Goal: Information Seeking & Learning: Learn about a topic

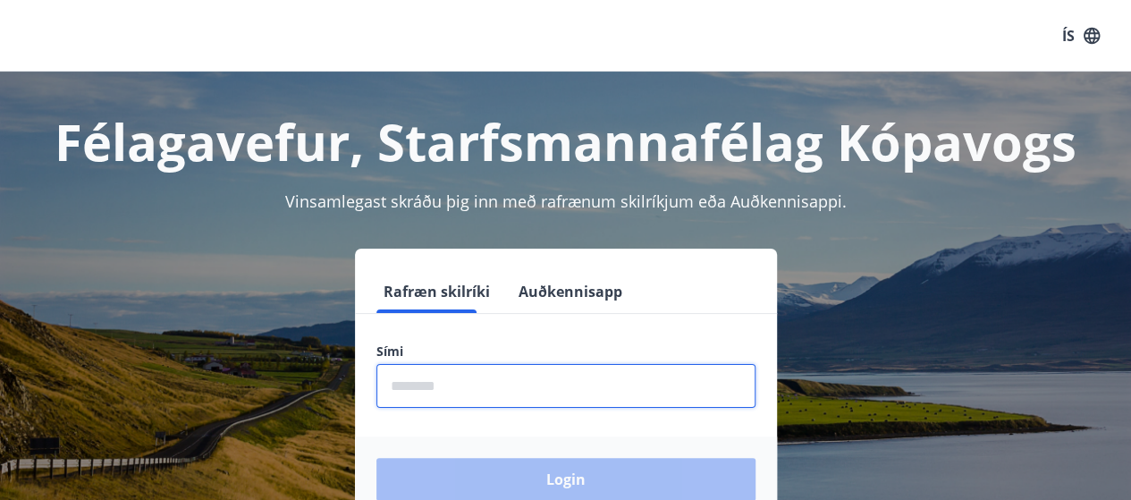
click at [452, 373] on input "phone" at bounding box center [565, 386] width 379 height 44
type input "********"
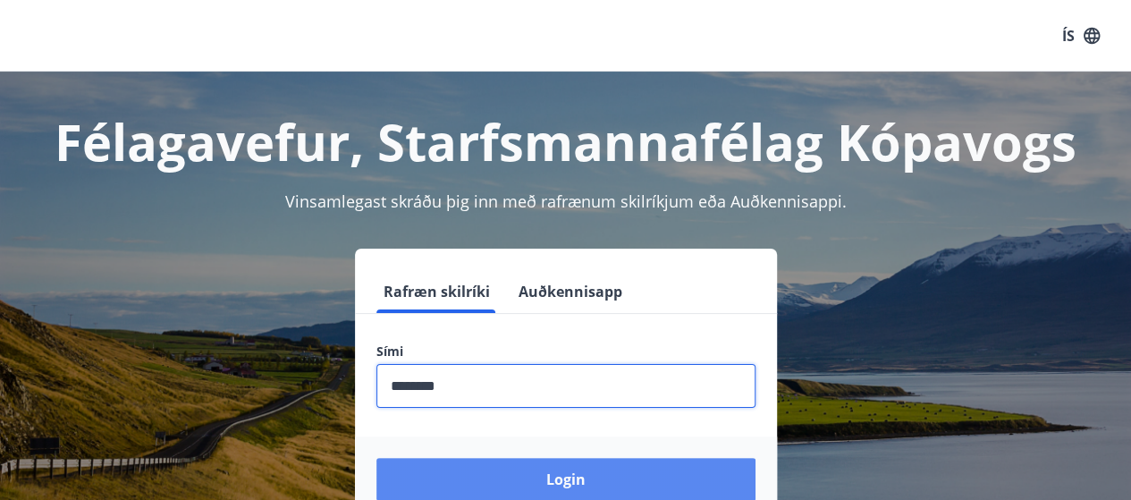
click at [568, 480] on button "Login" at bounding box center [565, 479] width 379 height 43
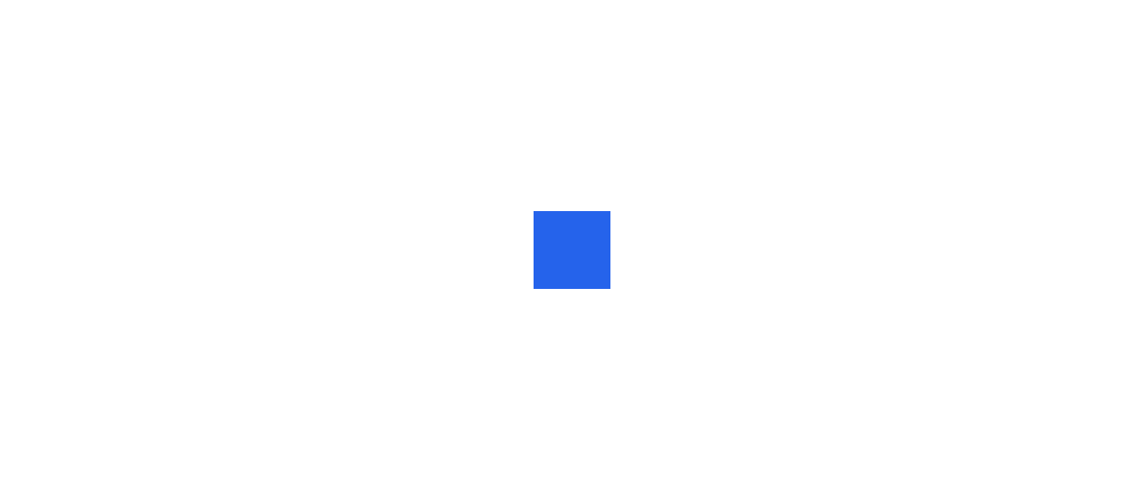
drag, startPoint x: 0, startPoint y: 0, endPoint x: 1137, endPoint y: 287, distance: 1172.5
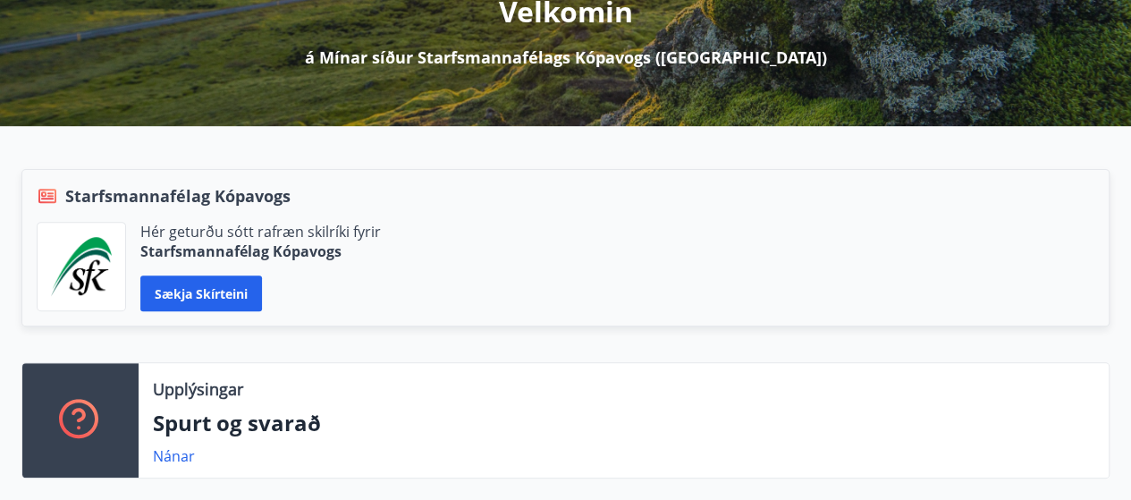
scroll to position [288, 0]
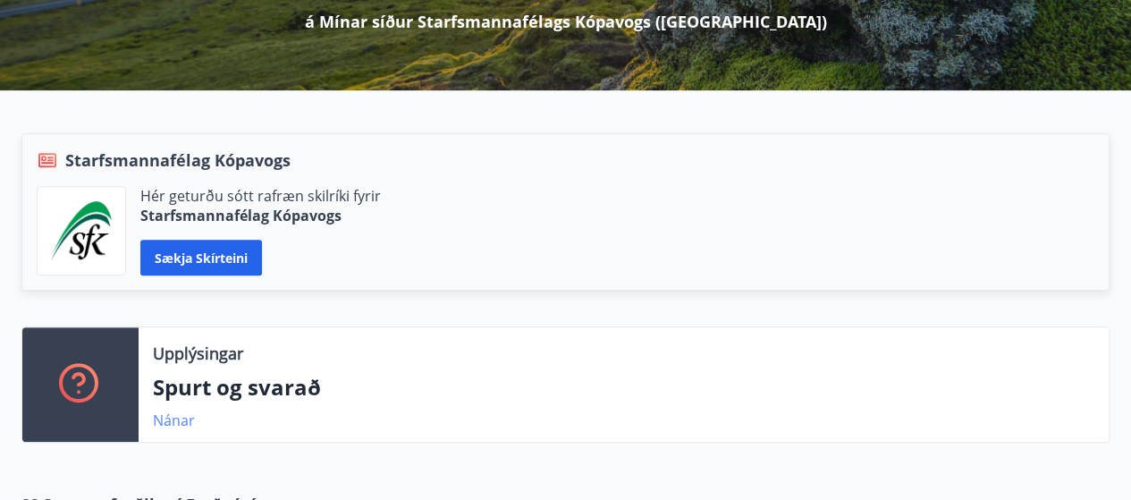
click at [173, 426] on link "Nánar" at bounding box center [174, 420] width 42 height 20
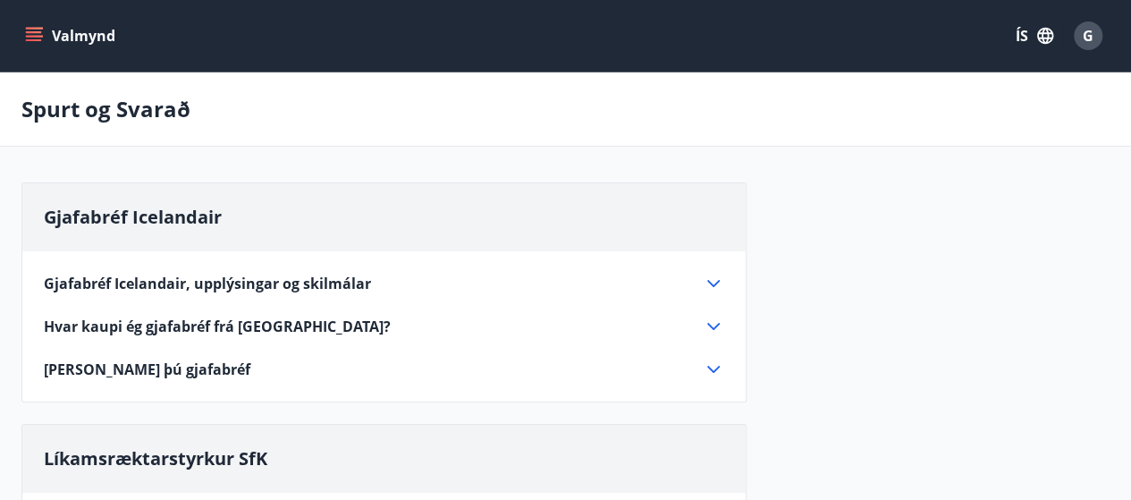
click at [713, 278] on icon at bounding box center [713, 283] width 21 height 21
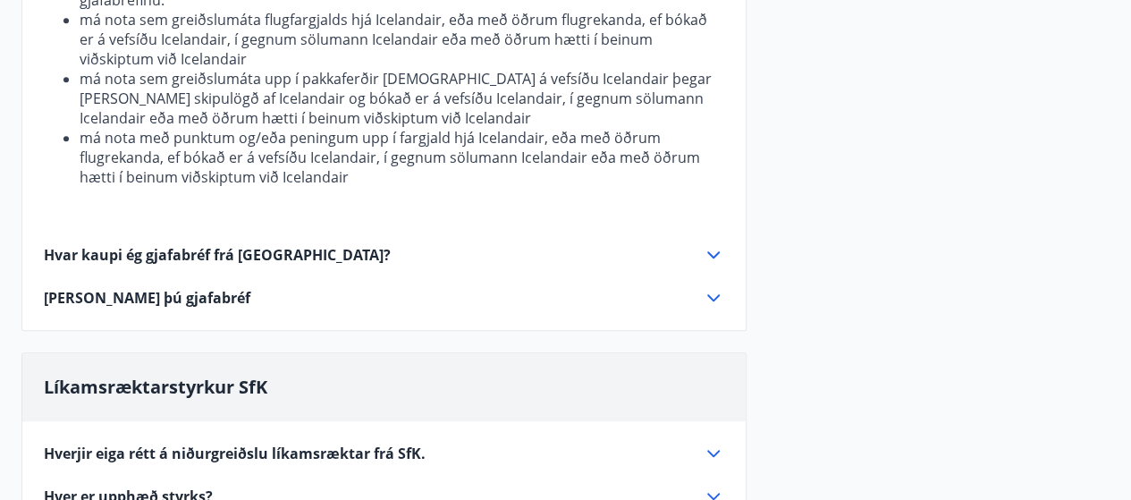
scroll to position [702, 0]
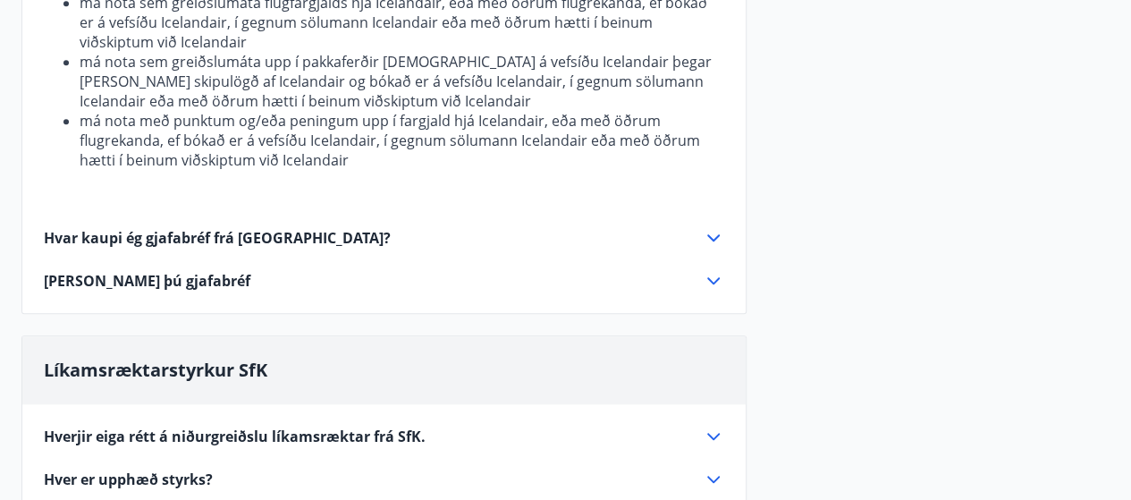
click at [711, 277] on icon at bounding box center [713, 280] width 13 height 7
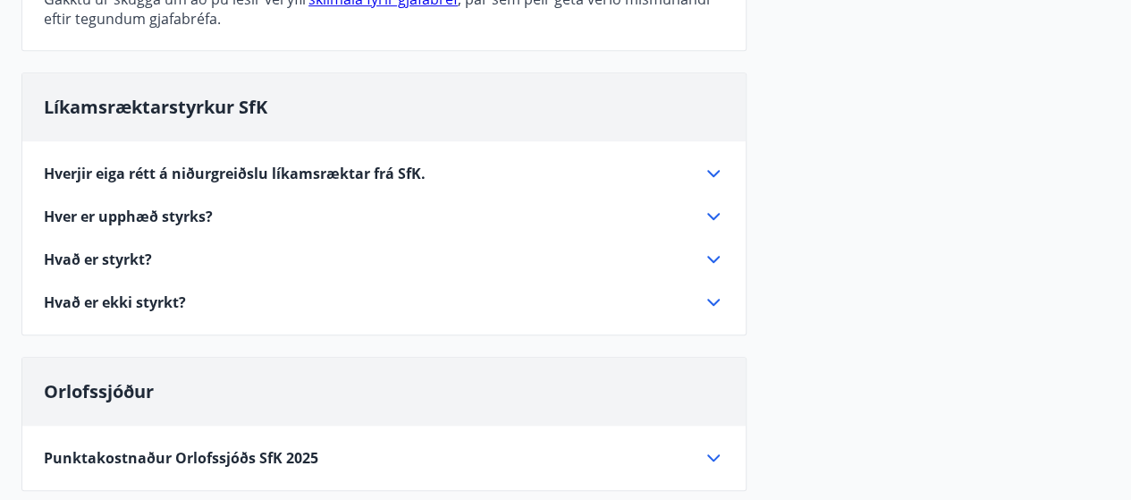
scroll to position [504, 0]
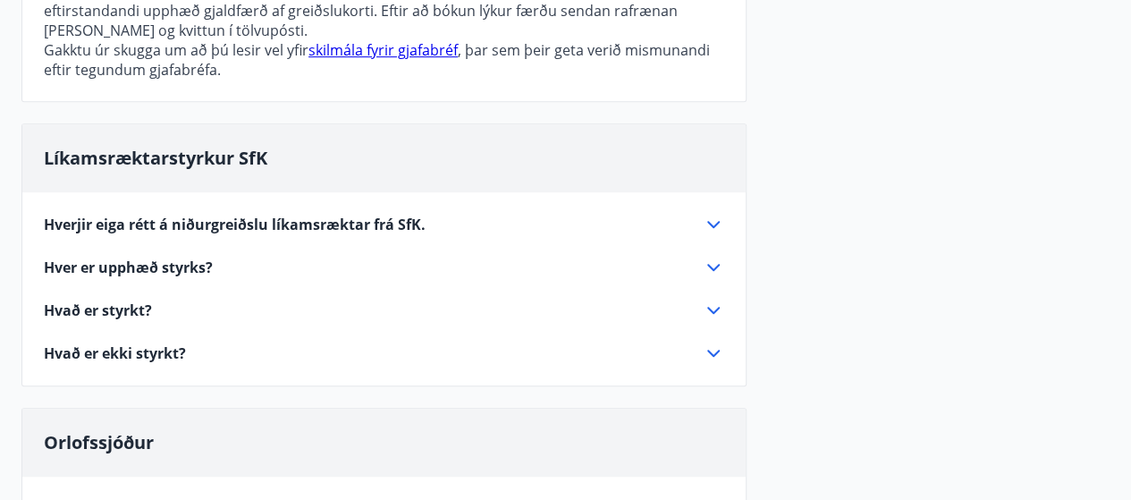
click at [713, 214] on icon at bounding box center [713, 224] width 21 height 21
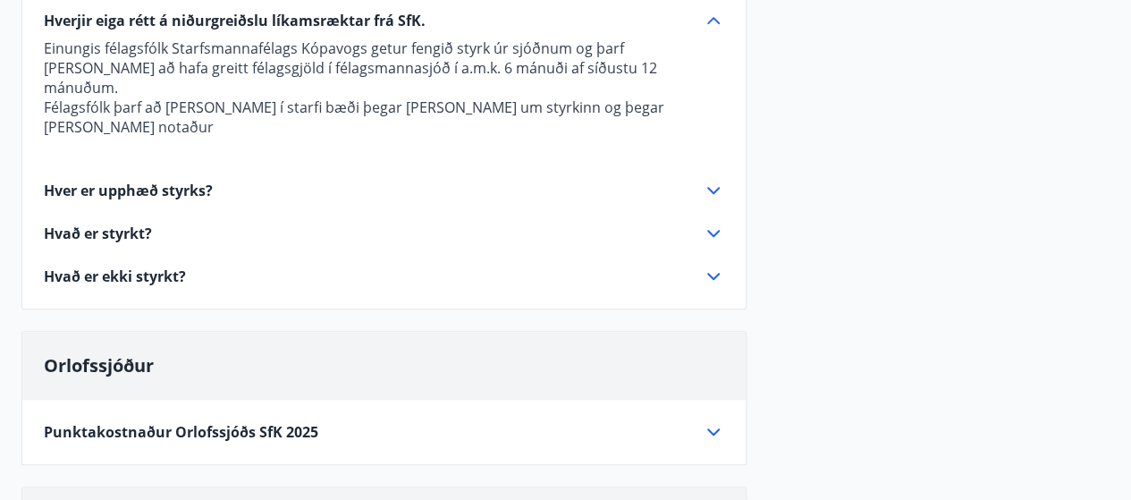
click at [716, 187] on icon at bounding box center [713, 190] width 13 height 7
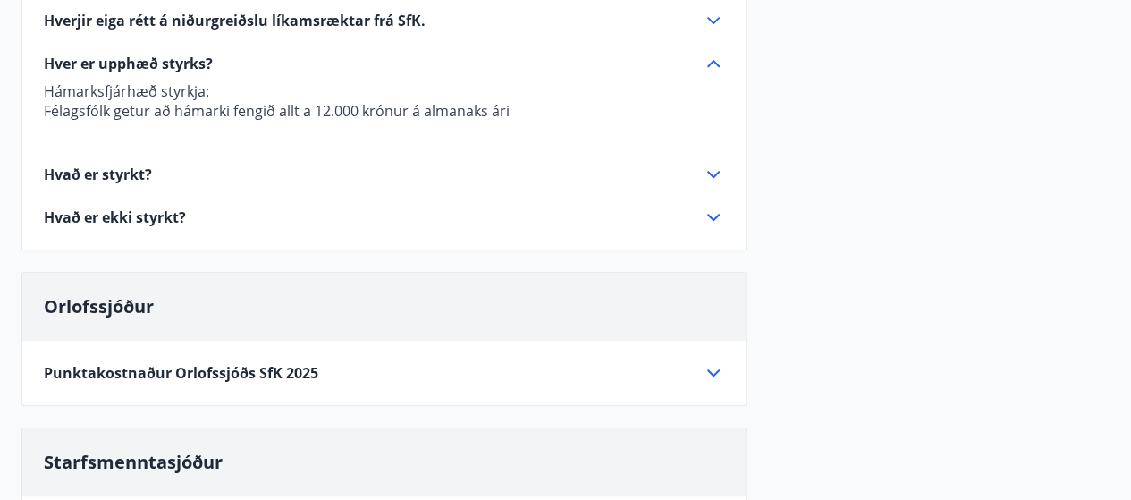
click at [721, 177] on icon at bounding box center [713, 174] width 21 height 21
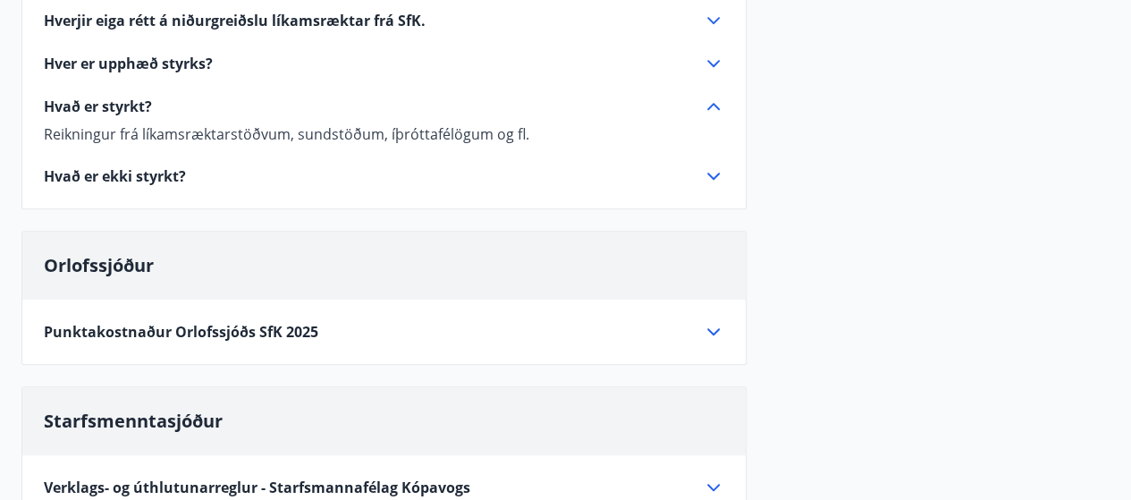
click at [724, 181] on icon at bounding box center [713, 175] width 21 height 21
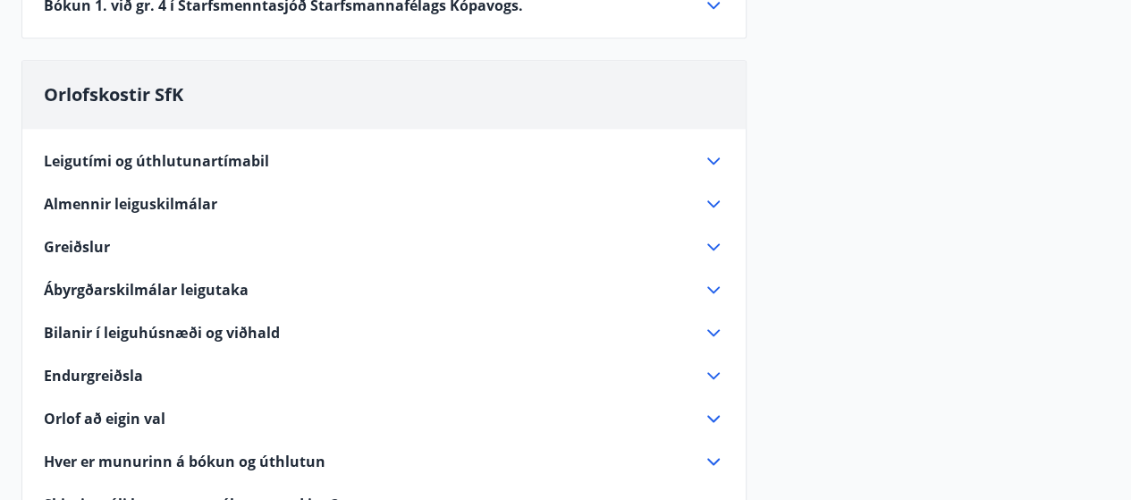
scroll to position [1046, 0]
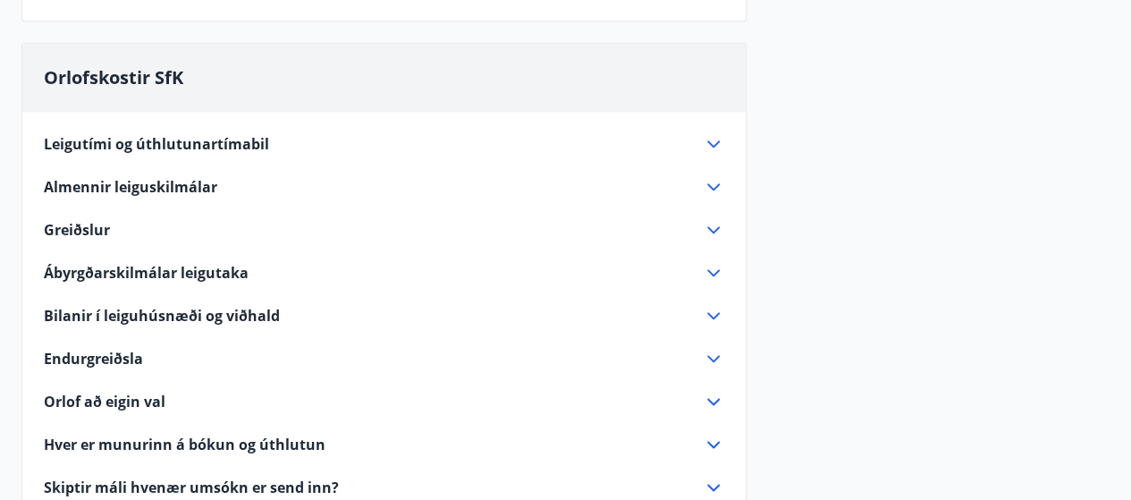
click at [706, 133] on icon at bounding box center [713, 143] width 21 height 21
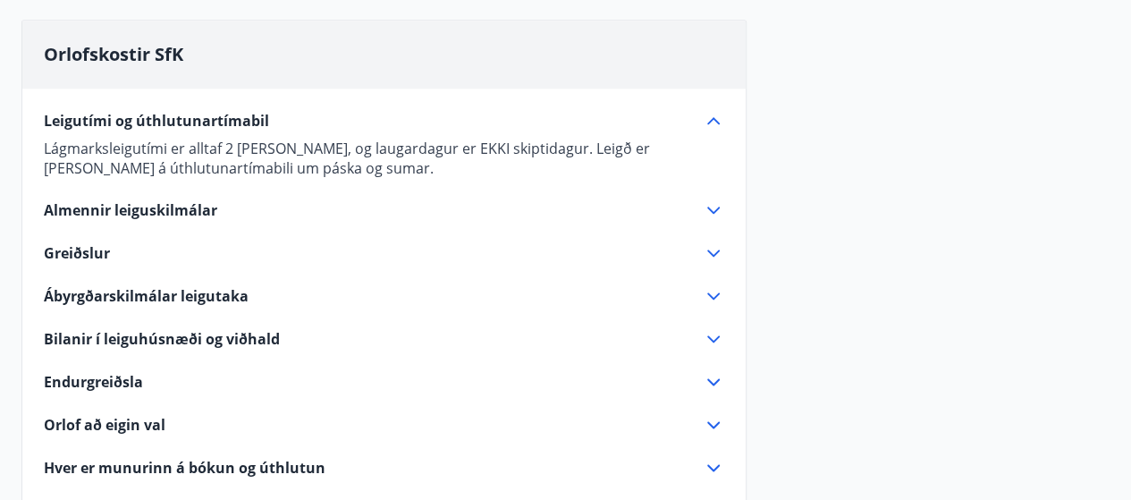
scroll to position [1019, 0]
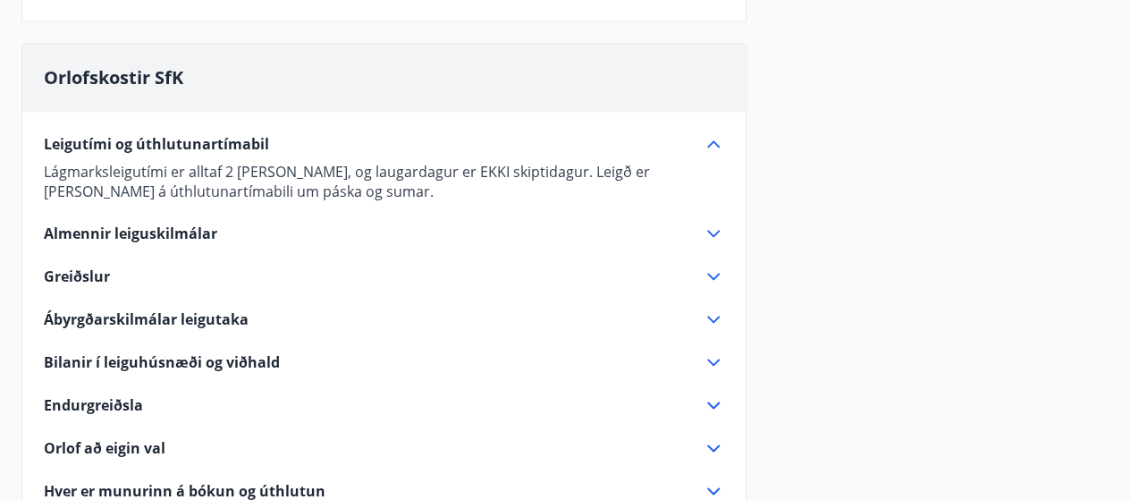
click at [713, 234] on icon at bounding box center [713, 233] width 21 height 21
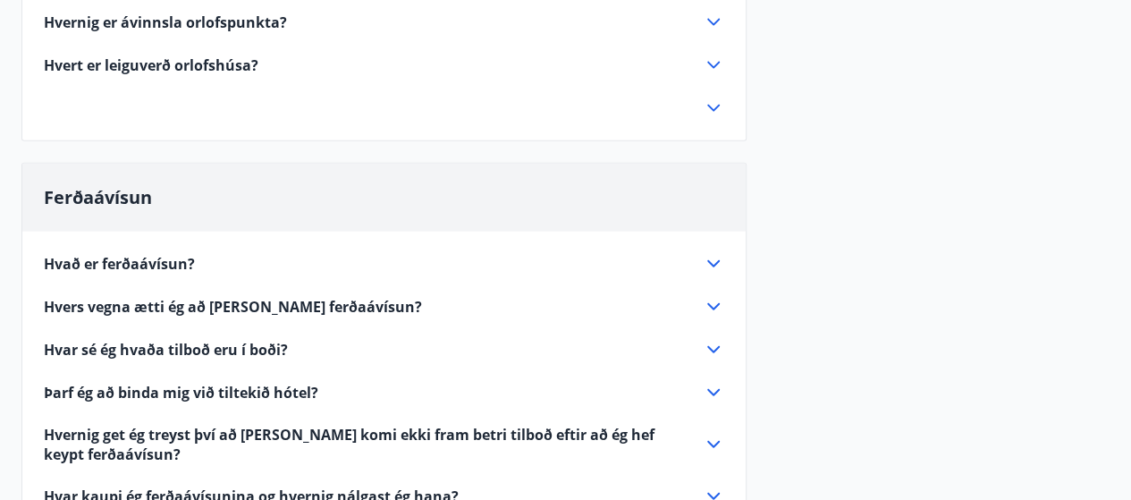
scroll to position [2020, 0]
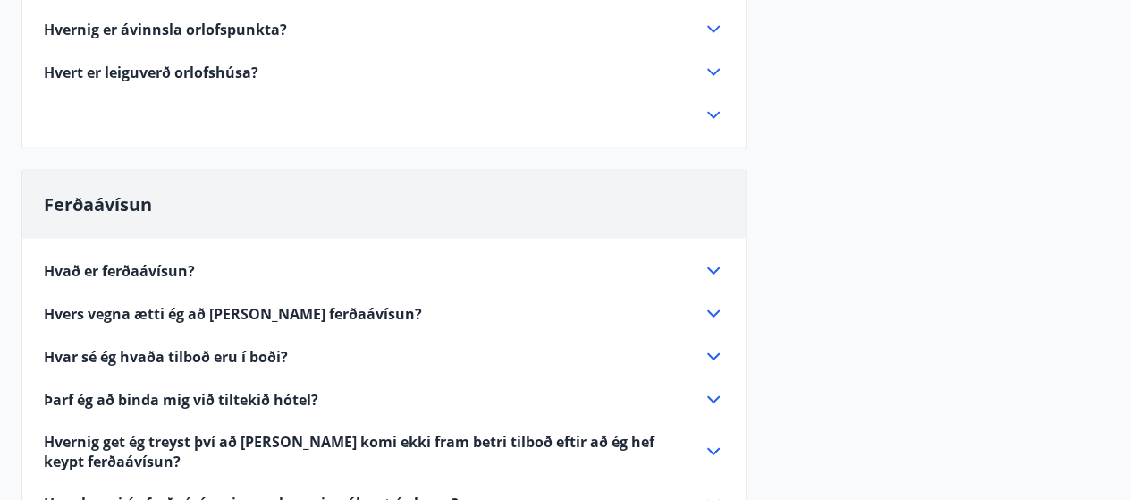
click at [715, 265] on icon at bounding box center [713, 270] width 21 height 21
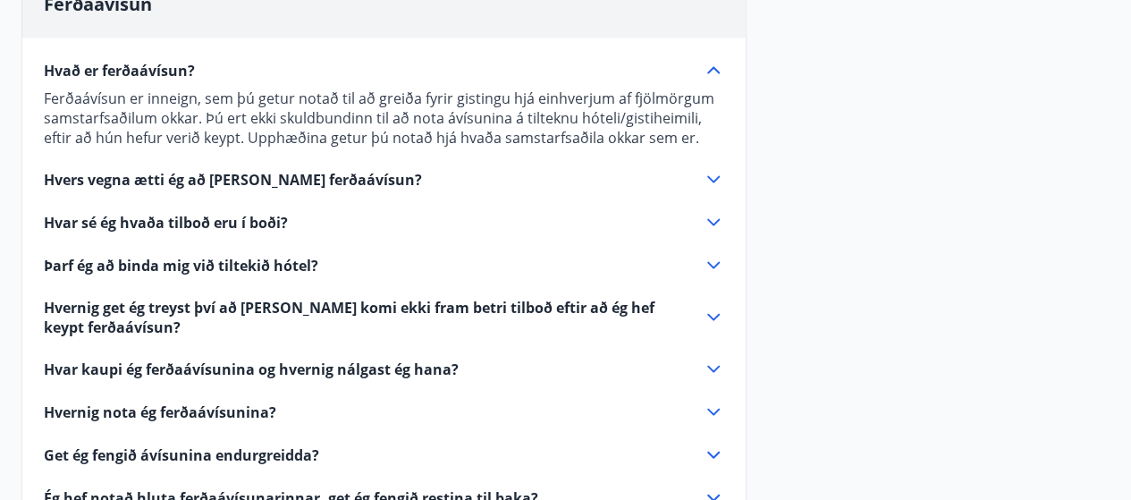
scroll to position [1834, 0]
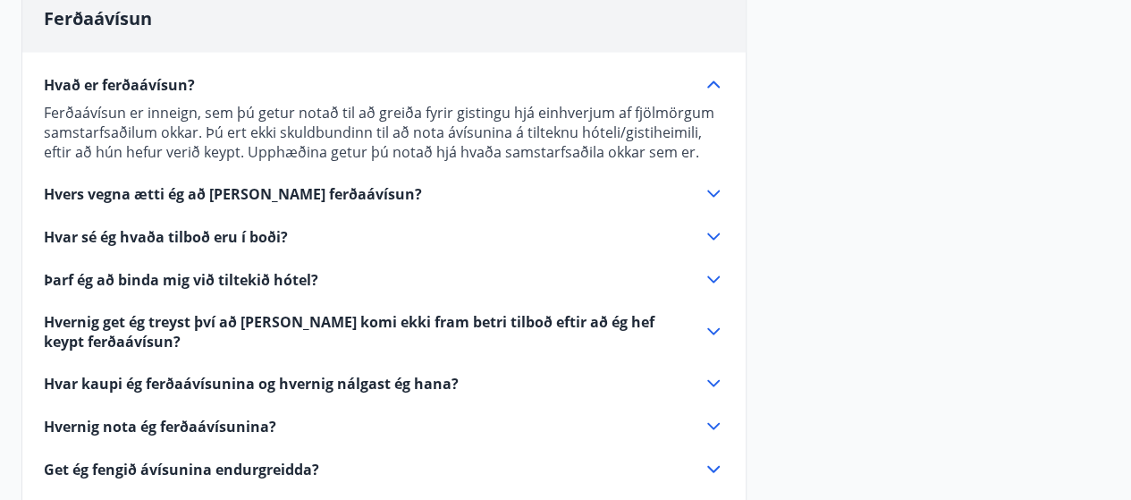
click at [709, 190] on icon at bounding box center [713, 193] width 13 height 7
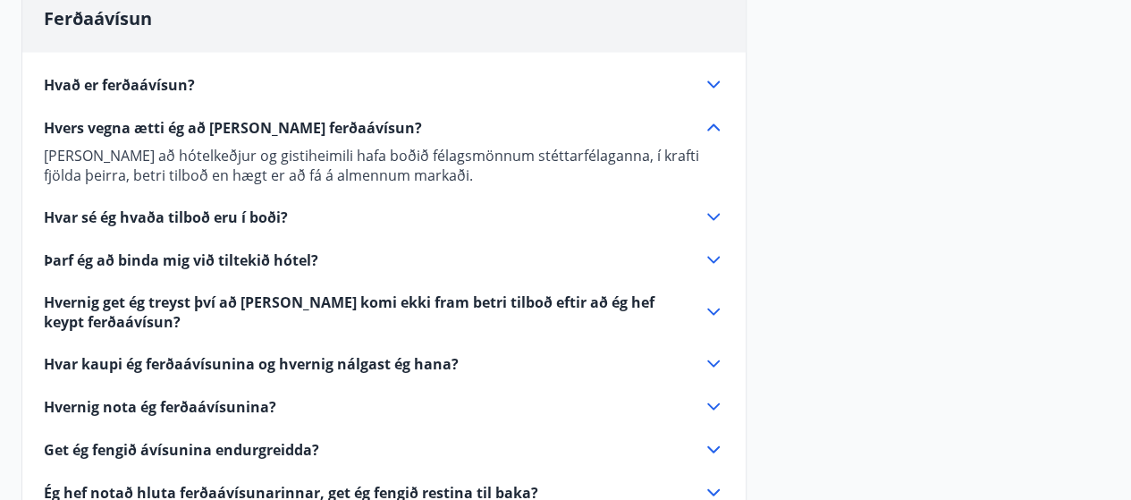
click at [715, 208] on icon at bounding box center [713, 216] width 21 height 21
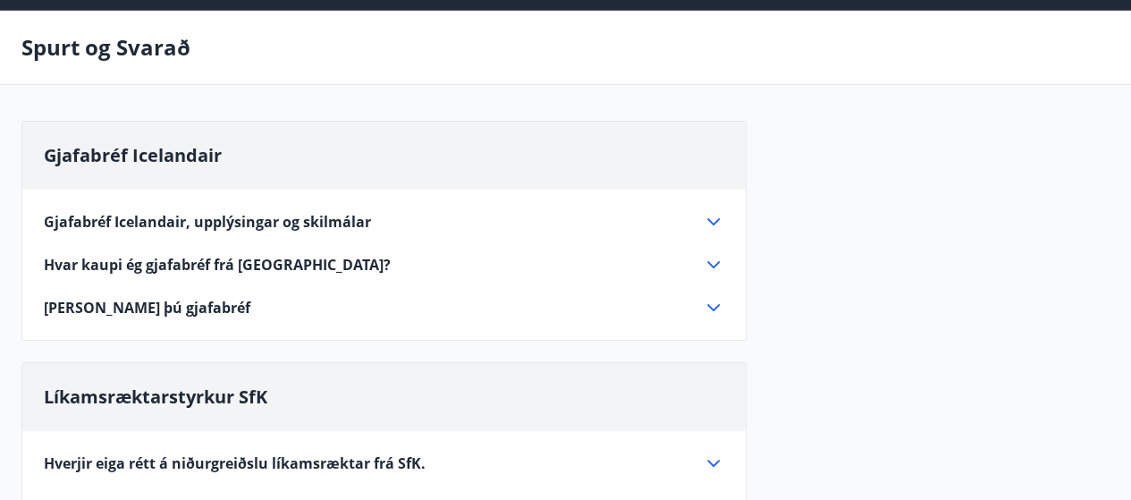
scroll to position [86, 0]
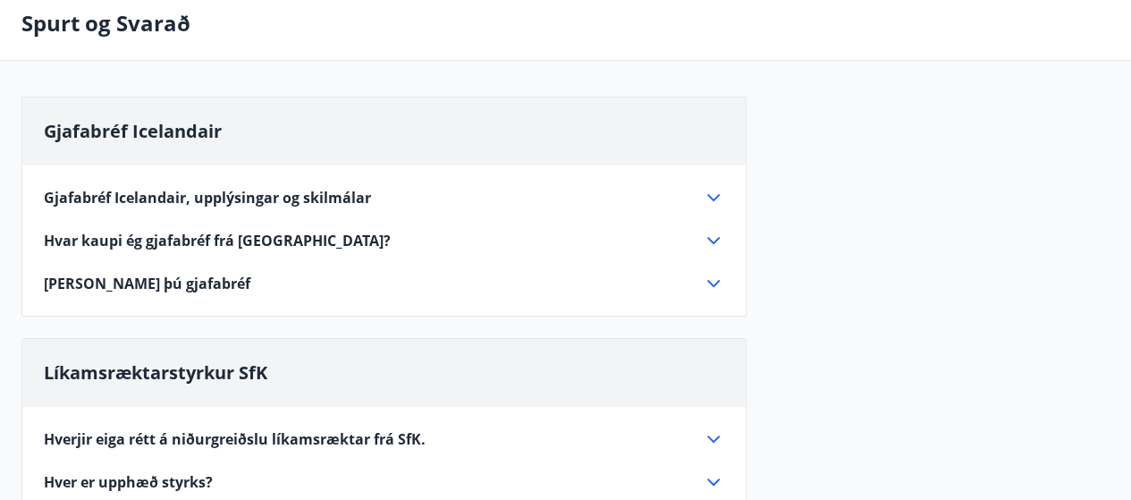
click at [719, 240] on icon at bounding box center [713, 240] width 21 height 21
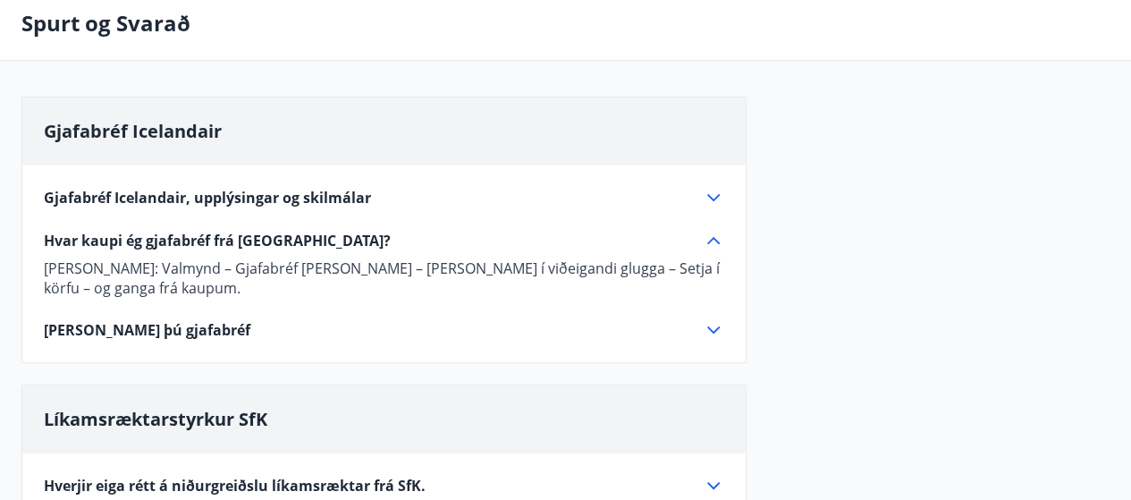
click at [717, 202] on icon at bounding box center [713, 197] width 21 height 21
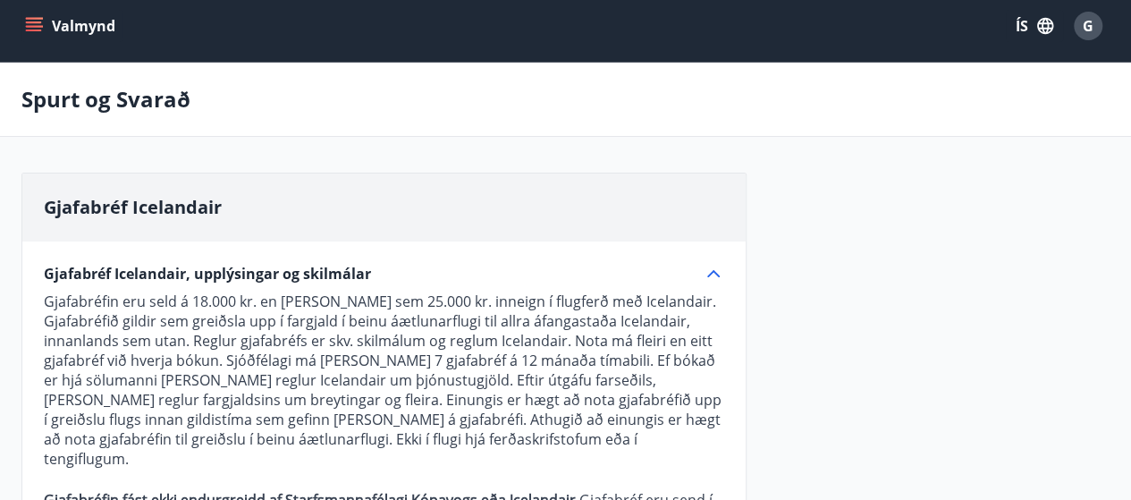
scroll to position [0, 0]
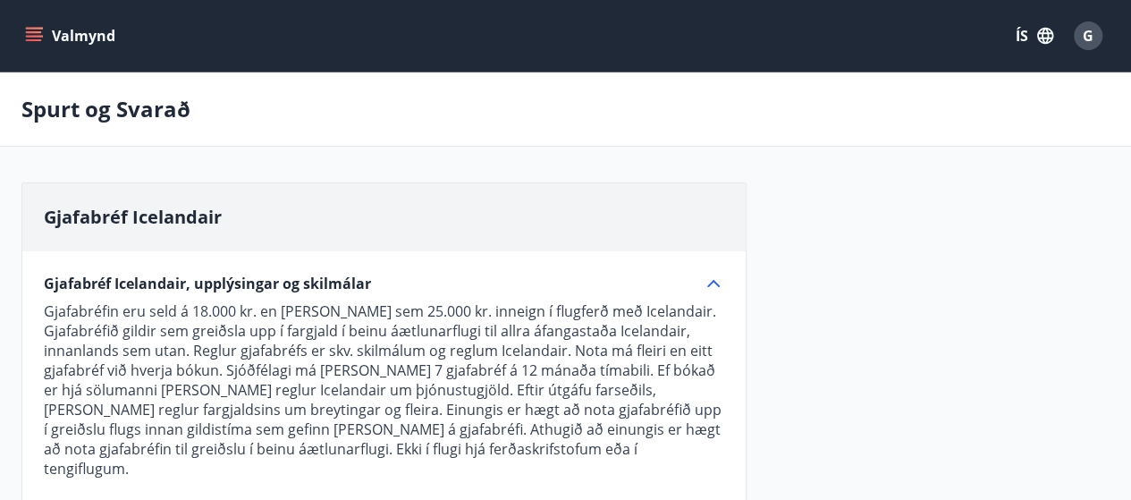
click at [35, 29] on icon "menu" at bounding box center [36, 29] width 20 height 2
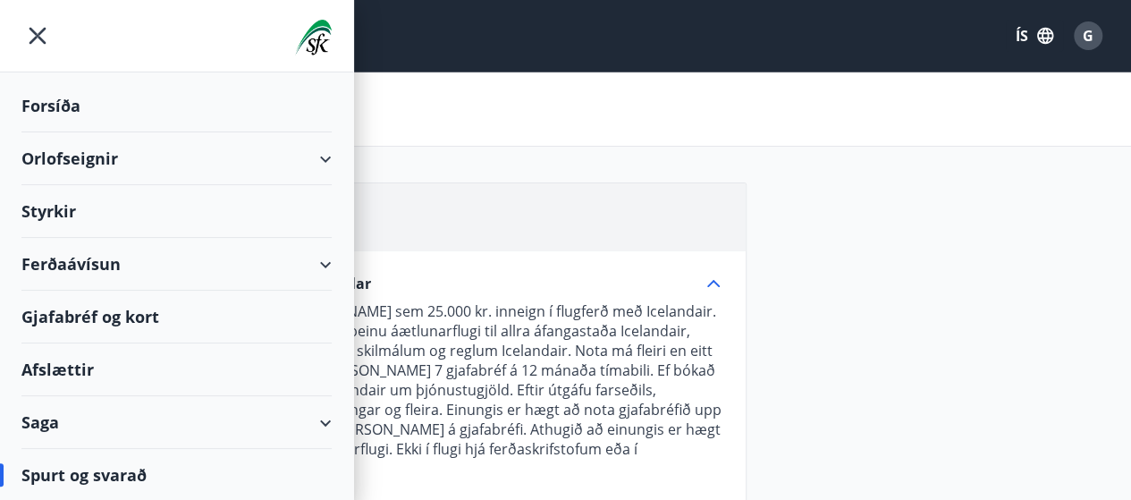
click at [136, 303] on div "Gjafabréf og kort" at bounding box center [176, 316] width 310 height 53
